Goal: Task Accomplishment & Management: Manage account settings

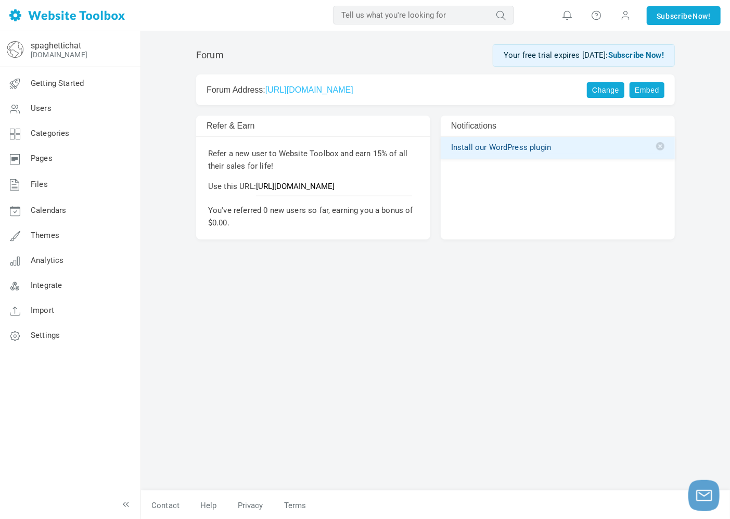
click at [353, 85] on link "[URL][DOMAIN_NAME]" at bounding box center [309, 89] width 88 height 9
click at [15, 234] on icon at bounding box center [14, 235] width 31 height 25
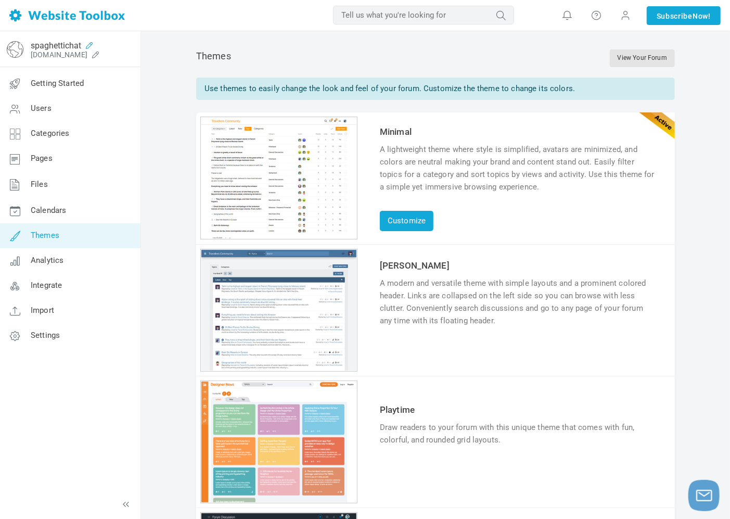
click at [91, 45] on icon at bounding box center [89, 45] width 17 height 8
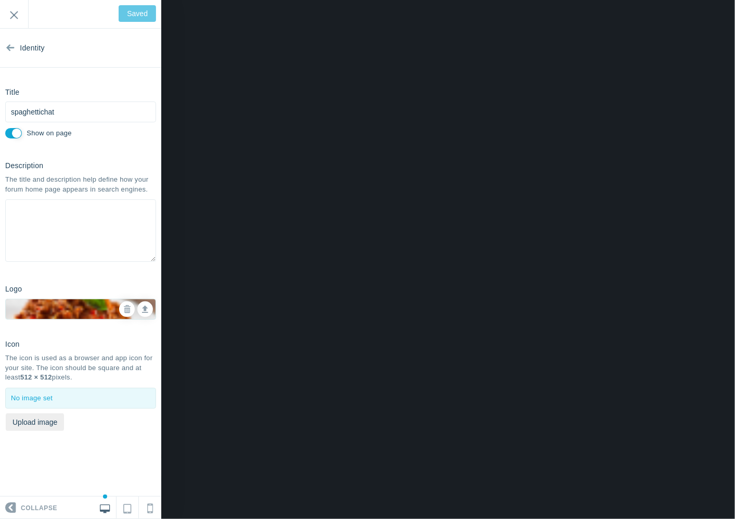
click at [42, 398] on div at bounding box center [81, 398] width 150 height 20
click at [48, 424] on button "Upload image" at bounding box center [35, 422] width 58 height 18
type input "C:\fakepath\logoforthesite.png"
type input "Save"
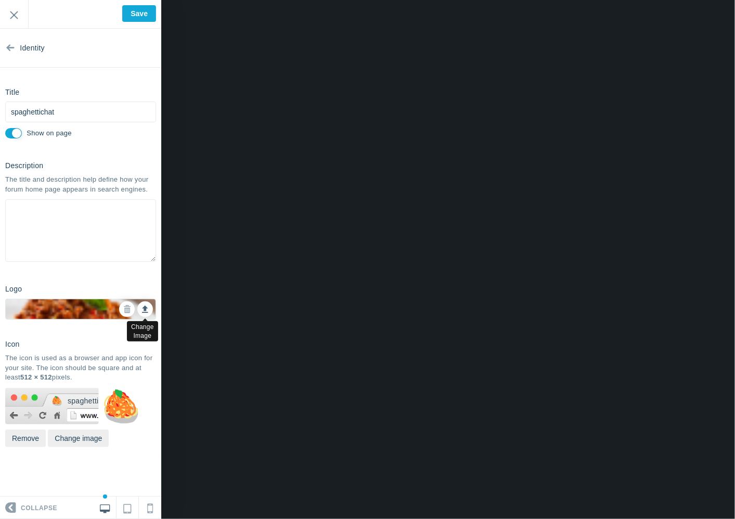
click at [144, 310] on icon at bounding box center [145, 307] width 6 height 7
type input "C:\fakepath\logoforthesite.png"
click at [69, 210] on textarea at bounding box center [80, 230] width 151 height 62
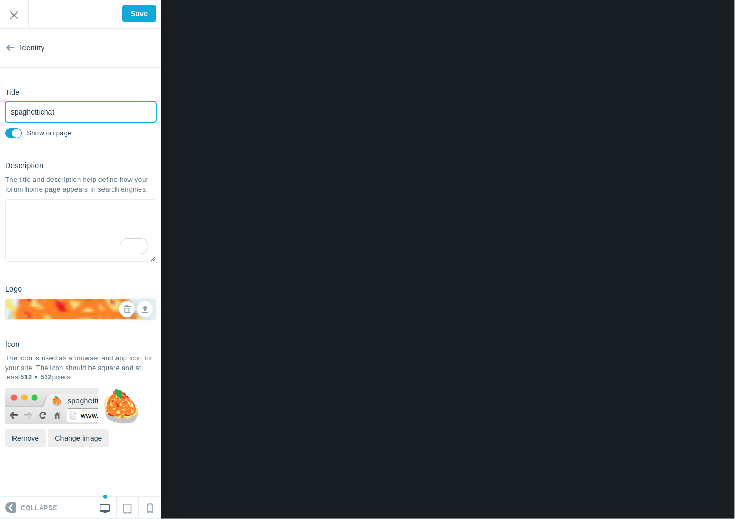
click at [70, 104] on input "spaghettichat" at bounding box center [80, 111] width 151 height 21
drag, startPoint x: 75, startPoint y: 106, endPoint x: 70, endPoint y: 107, distance: 5.8
click at [70, 107] on input "spaghettichat" at bounding box center [80, 111] width 151 height 21
click at [121, 510] on link at bounding box center [128, 507] width 22 height 22
click at [102, 511] on link at bounding box center [105, 507] width 22 height 22
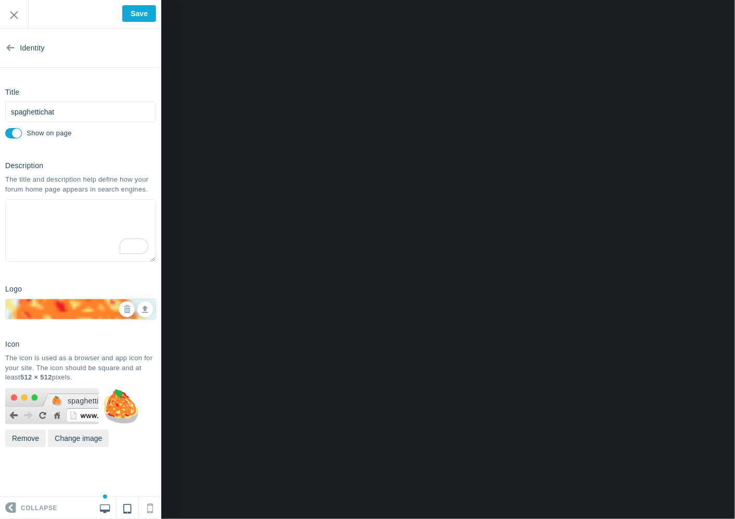
click at [121, 511] on link at bounding box center [128, 507] width 22 height 22
click at [146, 506] on link at bounding box center [150, 507] width 22 height 22
click at [129, 508] on icon at bounding box center [127, 506] width 8 height 12
click at [108, 504] on icon at bounding box center [105, 506] width 10 height 9
drag, startPoint x: 145, startPoint y: 15, endPoint x: 144, endPoint y: 31, distance: 16.7
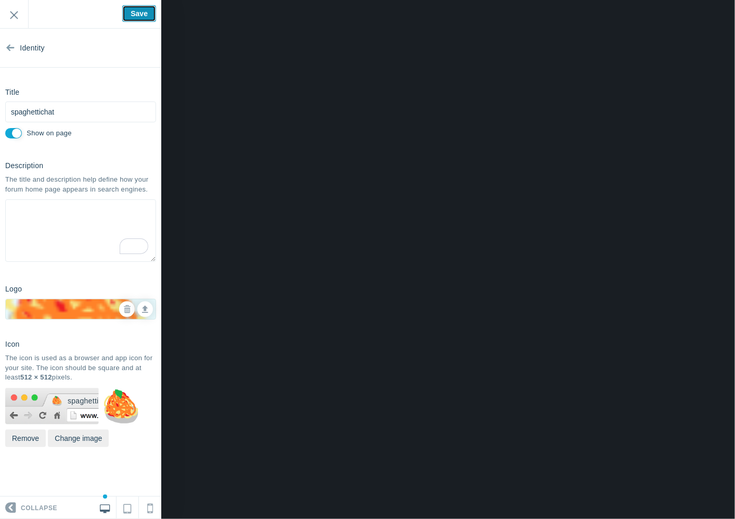
click at [144, 15] on input "Save" at bounding box center [139, 13] width 34 height 17
type input "Saved"
click at [15, 20] on input "Exit" at bounding box center [14, 14] width 28 height 29
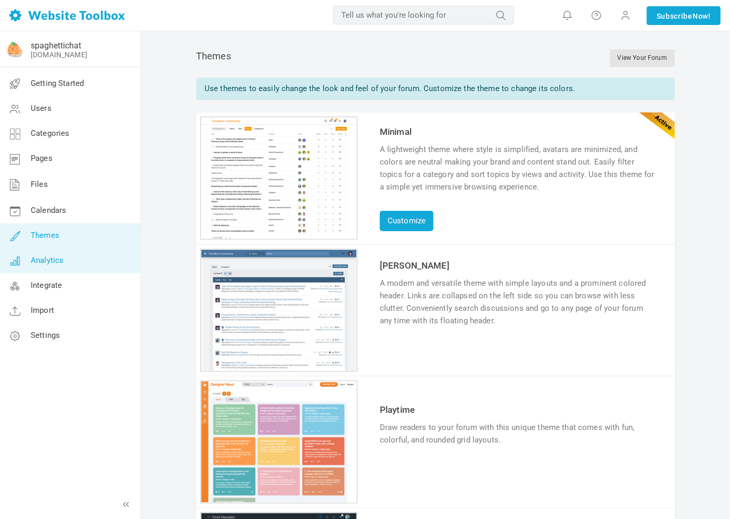
click at [55, 251] on link "Analytics" at bounding box center [69, 260] width 141 height 25
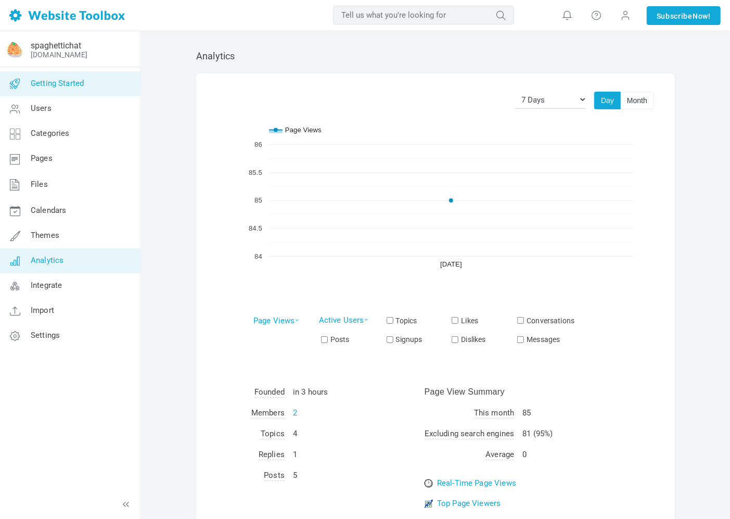
click at [61, 90] on link "Getting Started" at bounding box center [69, 83] width 141 height 25
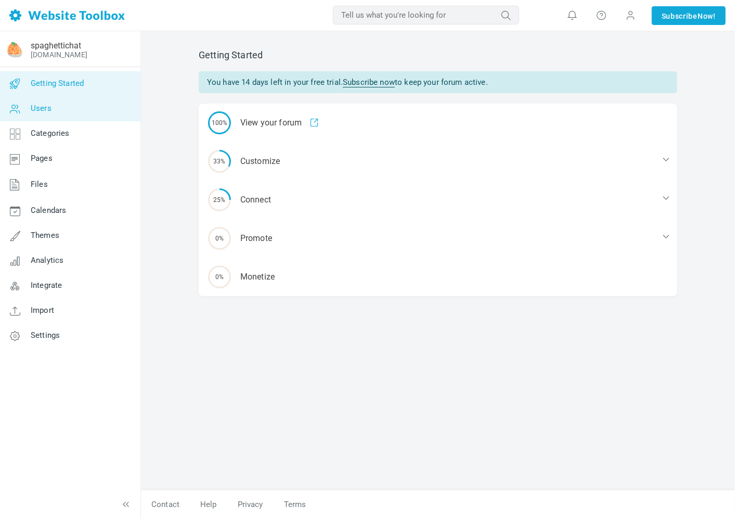
click at [53, 114] on link "Users" at bounding box center [69, 108] width 141 height 25
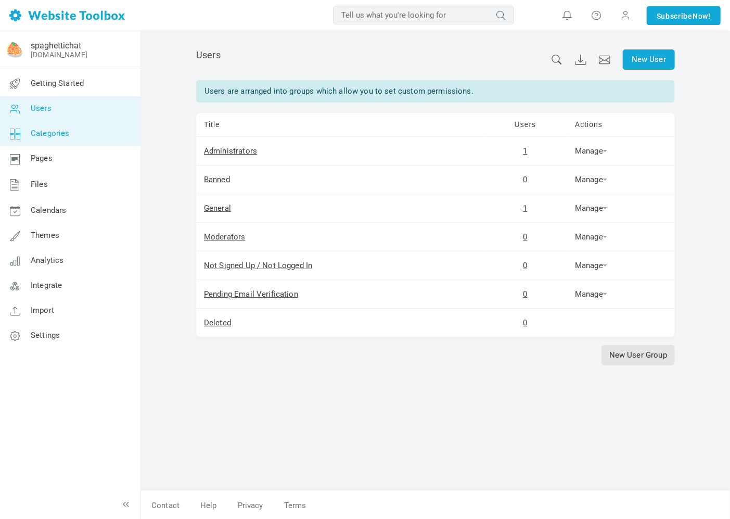
click at [42, 130] on span "Categories" at bounding box center [50, 133] width 39 height 9
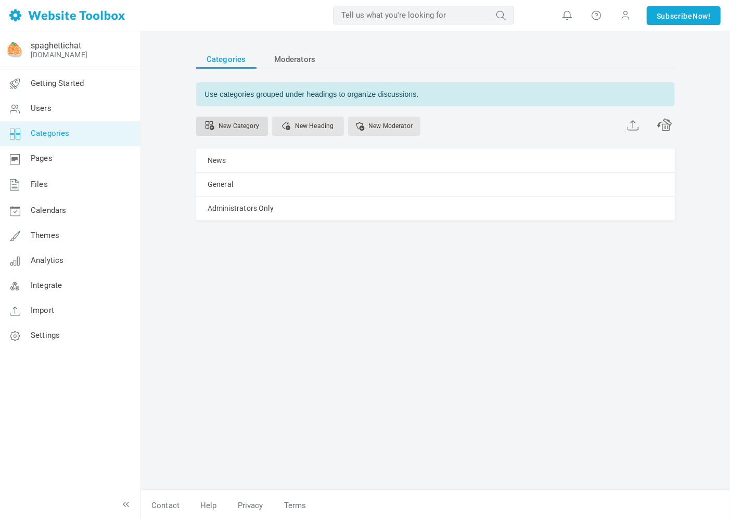
click at [239, 123] on link "New Category" at bounding box center [232, 126] width 72 height 19
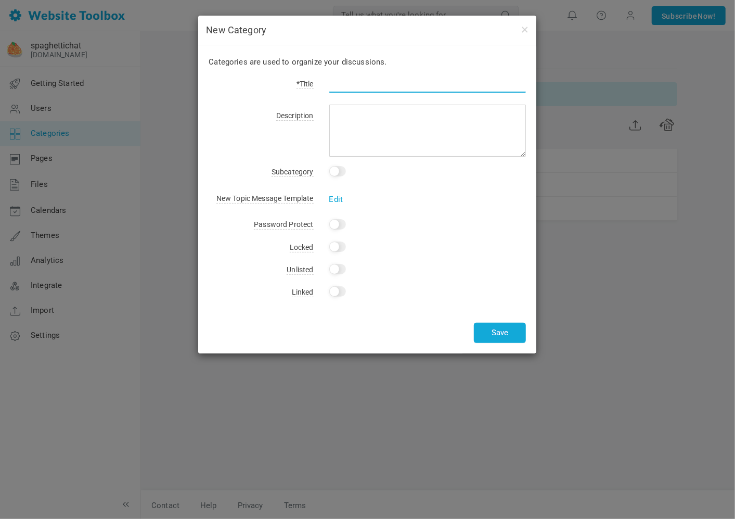
click at [343, 83] on input "text" at bounding box center [427, 83] width 197 height 20
click at [347, 84] on input "text" at bounding box center [427, 83] width 197 height 20
click at [356, 81] on input "text" at bounding box center [427, 83] width 197 height 20
type input "Sports"
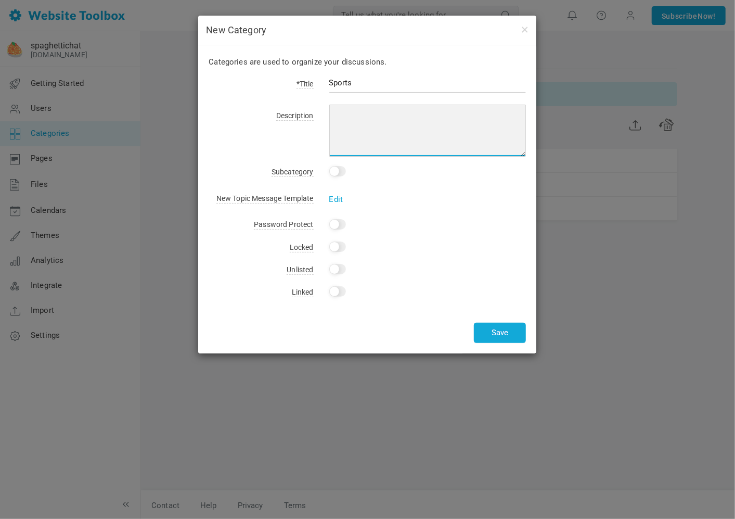
click at [364, 112] on textarea at bounding box center [427, 131] width 197 height 52
type textarea "a place where sports threads are"
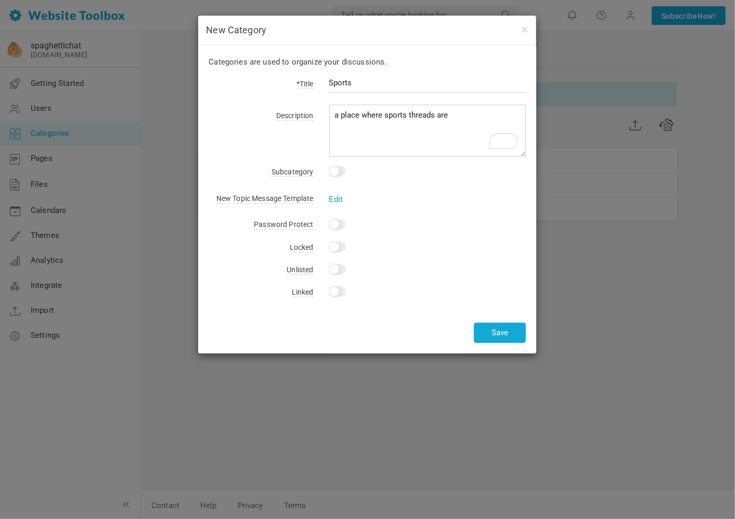
click at [339, 201] on link "Edit" at bounding box center [336, 199] width 14 height 9
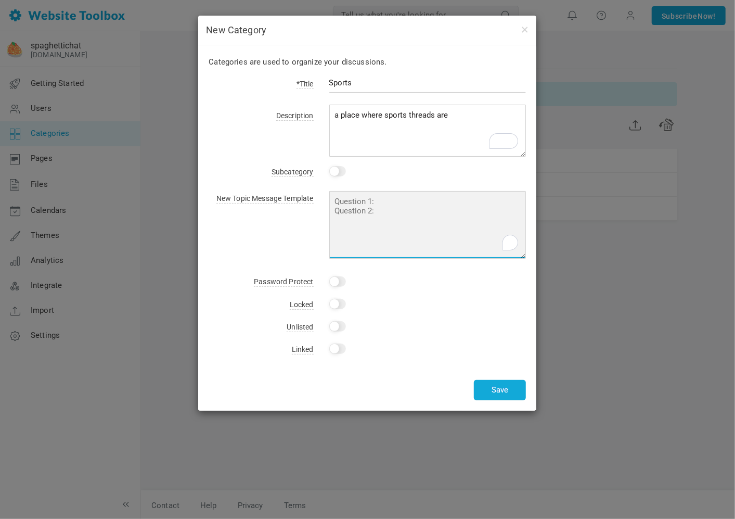
drag, startPoint x: 372, startPoint y: 216, endPoint x: 309, endPoint y: 202, distance: 64.6
click at [309, 202] on div "New Topic Message Template Edit" at bounding box center [367, 223] width 317 height 72
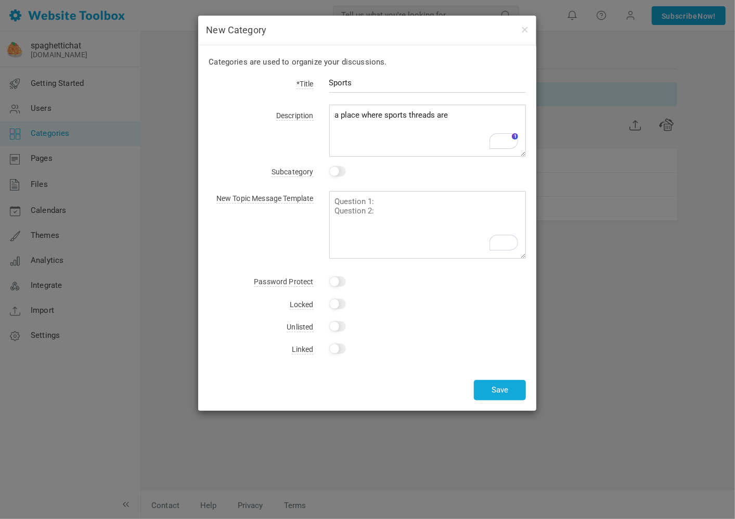
click at [360, 180] on div "Categories are used to organize your discussions. *Title Sports Description a p…" at bounding box center [367, 227] width 338 height 365
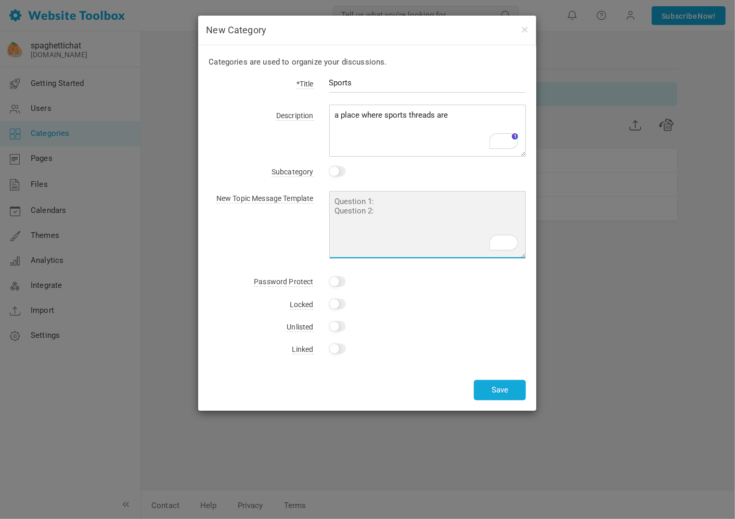
click at [392, 211] on textarea "To enrich screen reader interactions, please activate Accessibility in Grammarl…" at bounding box center [427, 225] width 197 height 68
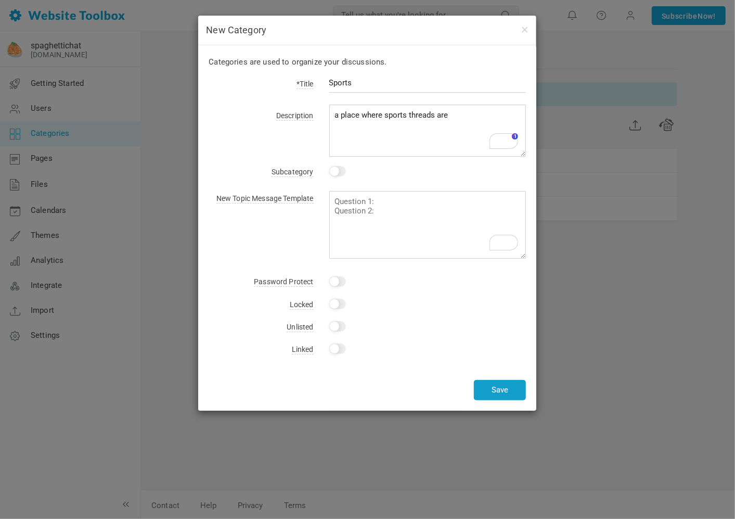
click at [488, 389] on button "Save" at bounding box center [500, 390] width 52 height 20
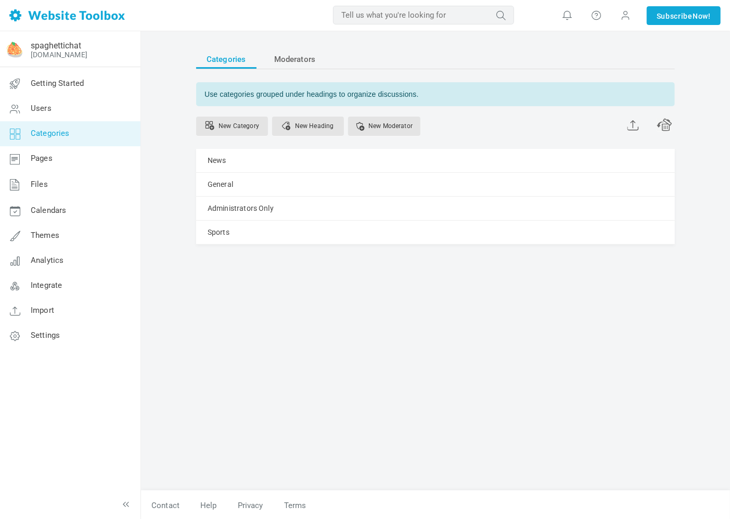
click at [628, 126] on span at bounding box center [632, 124] width 11 height 13
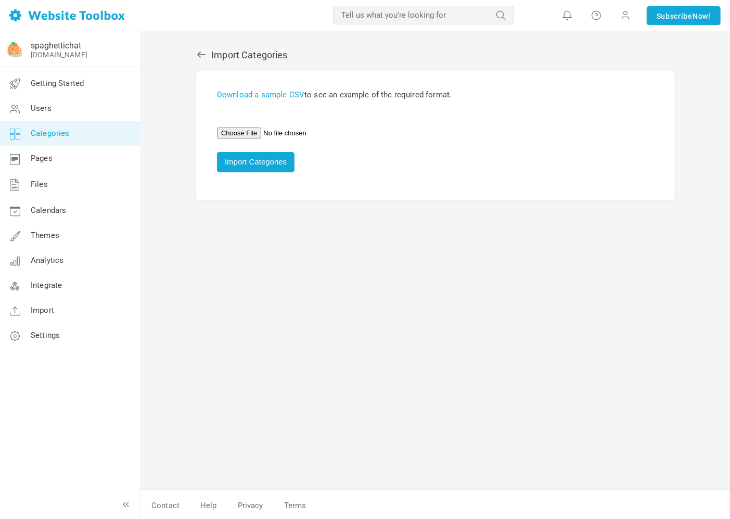
click at [203, 54] on icon at bounding box center [201, 55] width 8 height 6
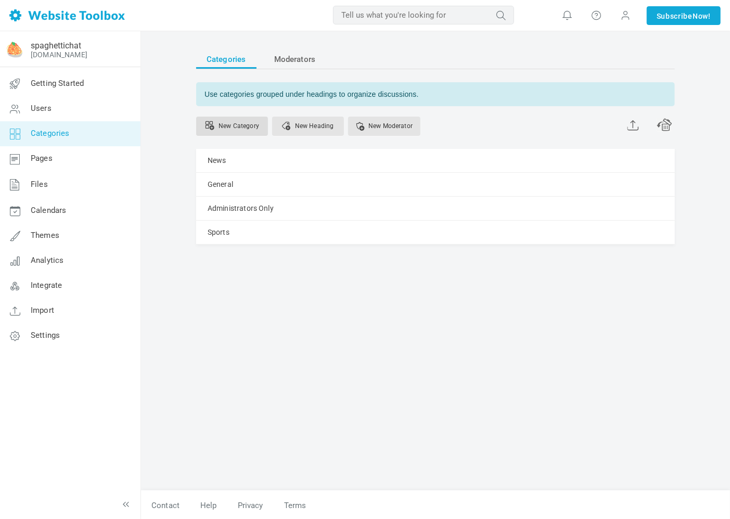
click at [252, 123] on link "New Category" at bounding box center [232, 126] width 72 height 19
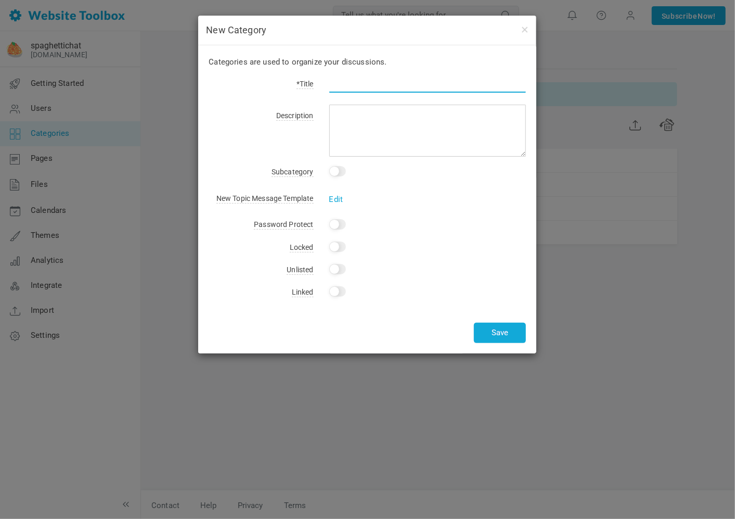
click at [388, 74] on input "text" at bounding box center [427, 83] width 197 height 20
type input "Fashion"
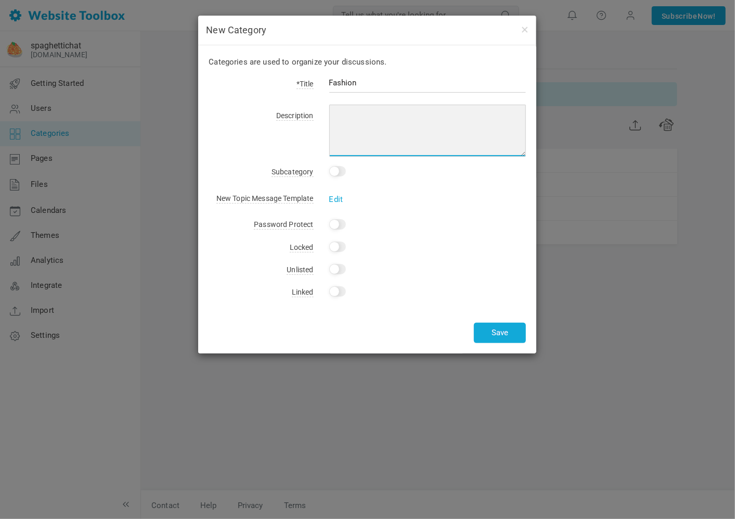
click at [421, 140] on textarea at bounding box center [427, 131] width 197 height 52
type textarea "a place where you can dress just as how you like :)"
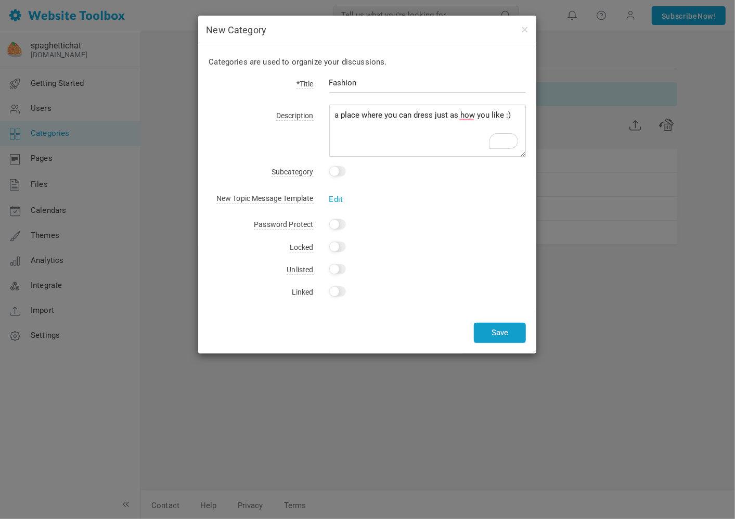
click at [503, 327] on button "Save" at bounding box center [500, 333] width 52 height 20
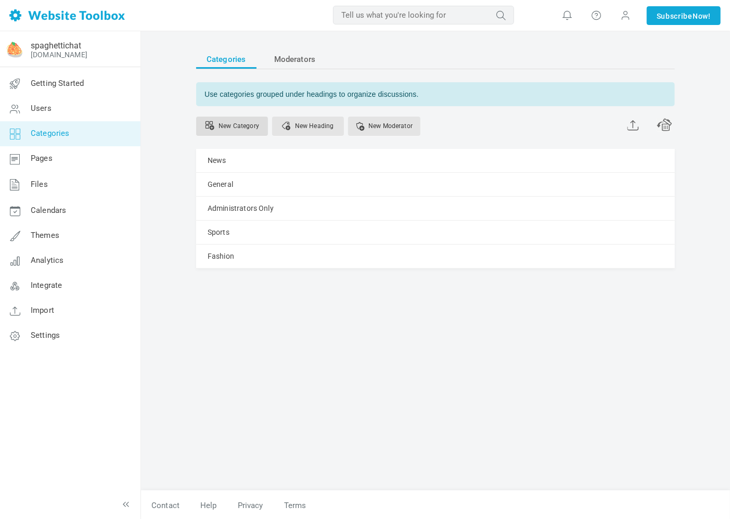
click at [221, 122] on link "New Category" at bounding box center [232, 126] width 72 height 19
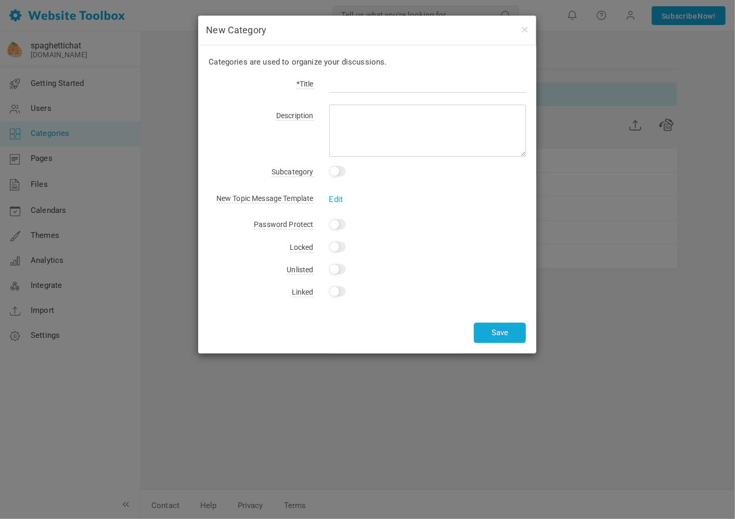
click at [387, 81] on input "text" at bounding box center [427, 83] width 197 height 20
type input "Video games"
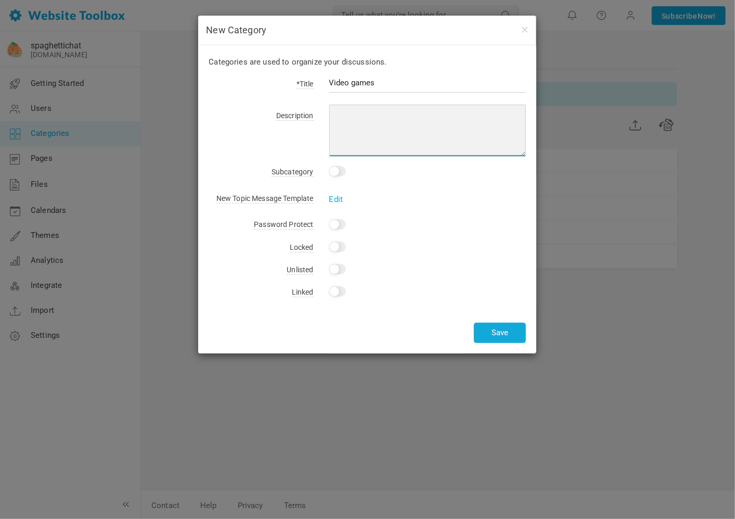
click at [356, 125] on textarea at bounding box center [427, 131] width 197 height 52
type textarea "the new dark souls game is too hard"
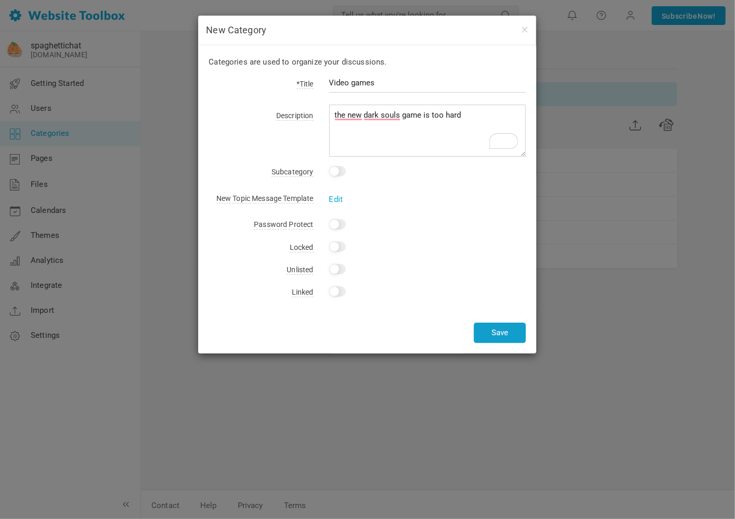
click at [498, 330] on button "Save" at bounding box center [500, 333] width 52 height 20
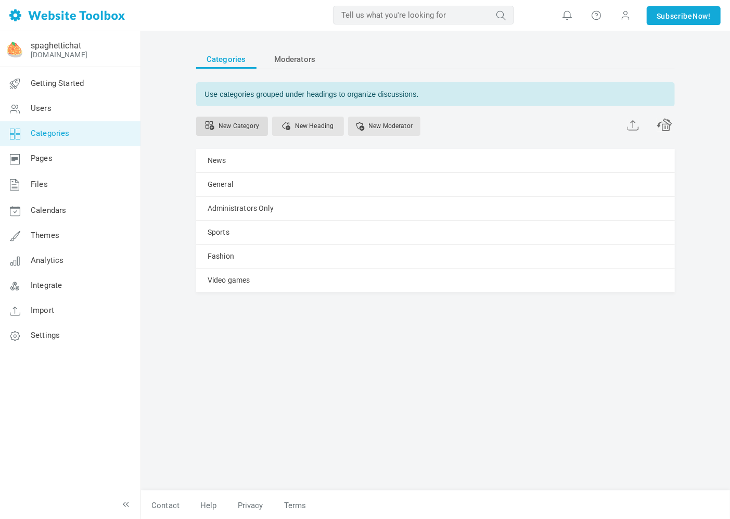
click at [233, 127] on link "New Category" at bounding box center [232, 126] width 72 height 19
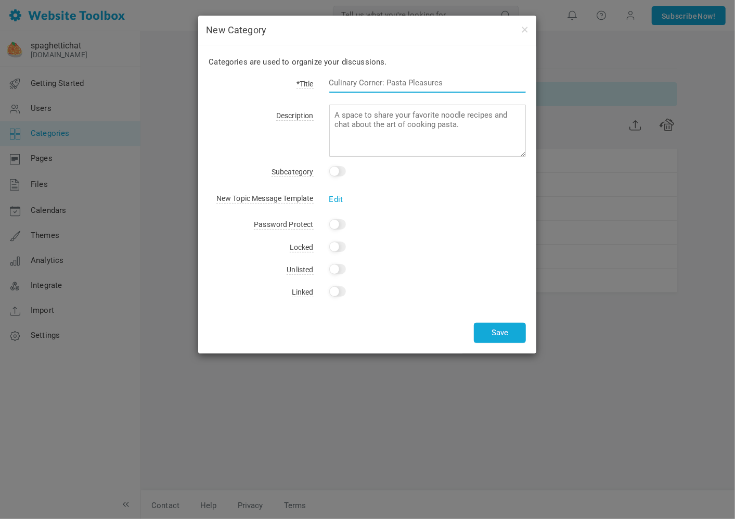
click at [471, 76] on input "text" at bounding box center [427, 83] width 197 height 20
type input "Food"
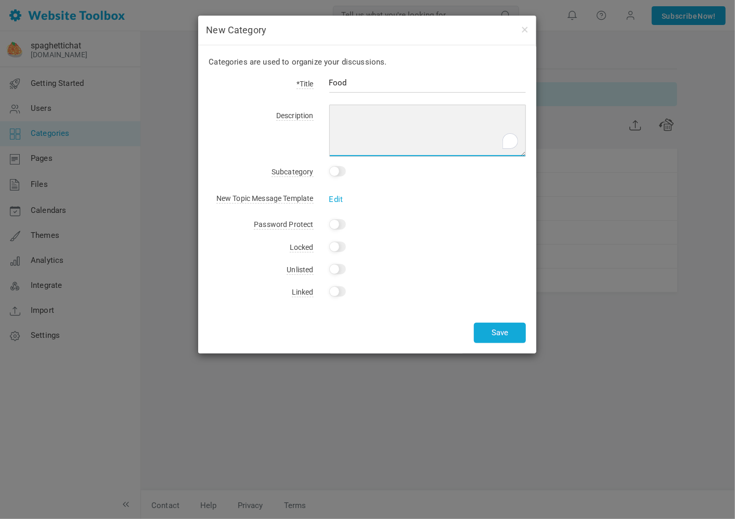
click at [463, 127] on textarea "To enrich screen reader interactions, please activate Accessibility in Grammarl…" at bounding box center [427, 131] width 197 height 52
type textarea "i like food"
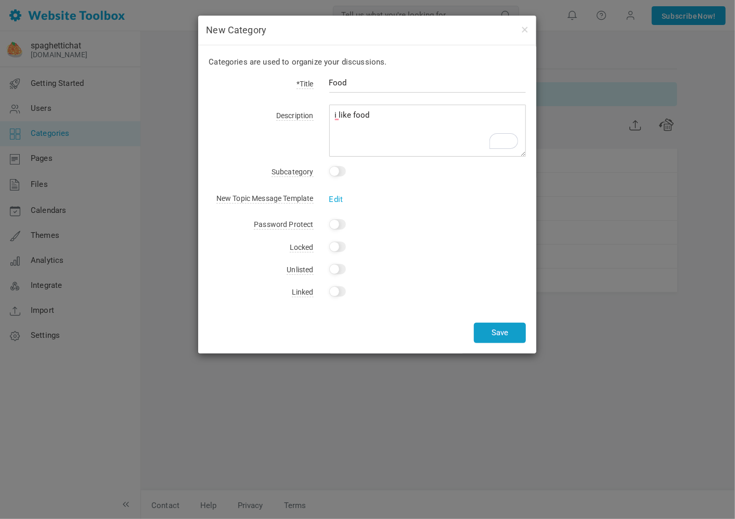
click at [512, 328] on button "Save" at bounding box center [500, 333] width 52 height 20
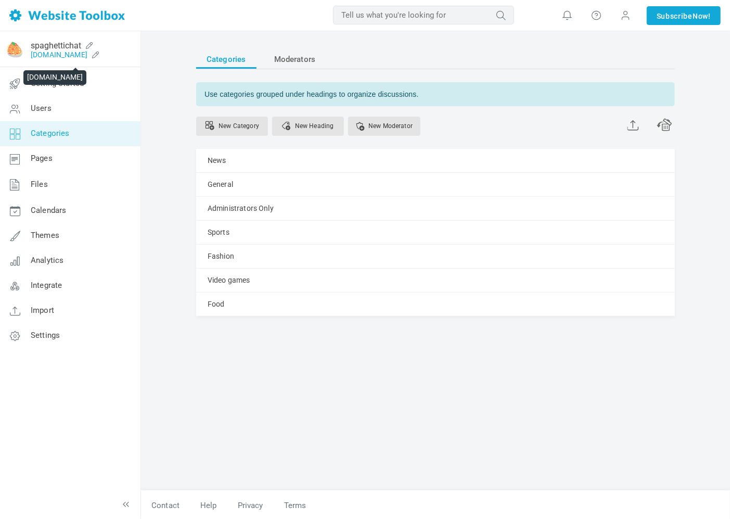
click at [68, 50] on link "[DOMAIN_NAME]" at bounding box center [59, 54] width 57 height 8
